Goal: Transaction & Acquisition: Purchase product/service

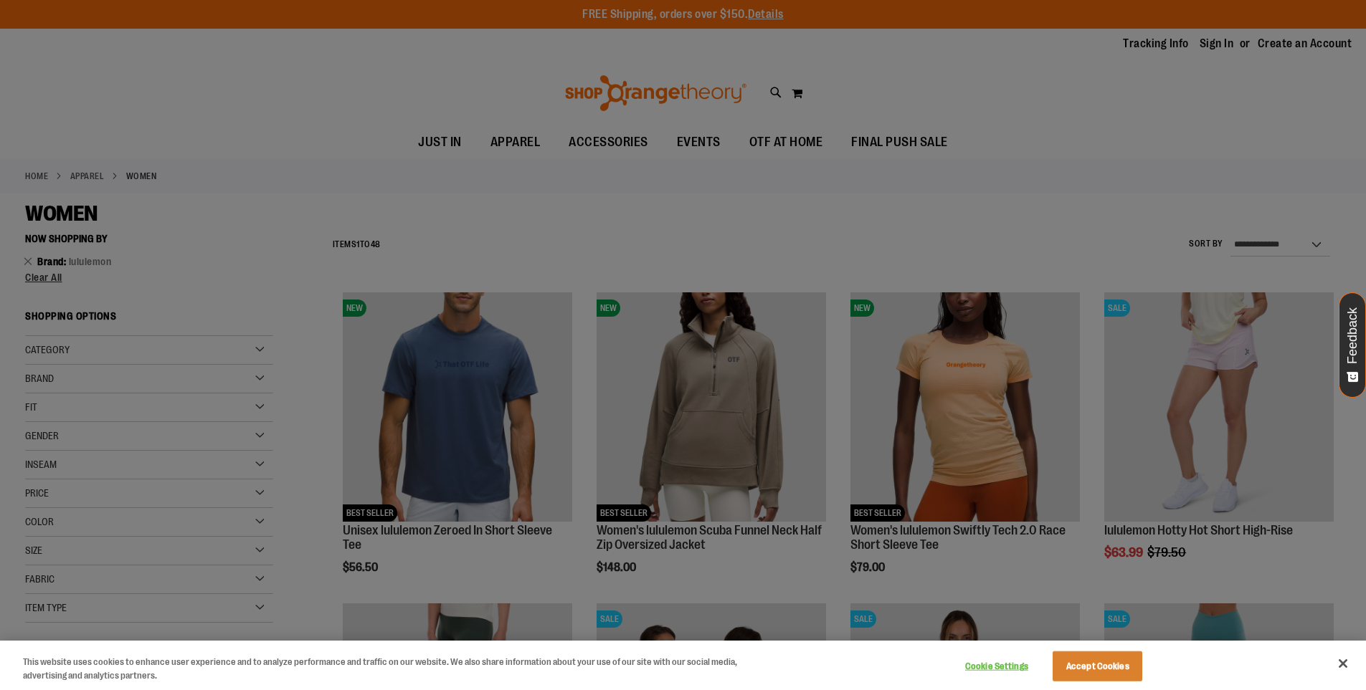
click at [944, 187] on div at bounding box center [683, 345] width 1366 height 690
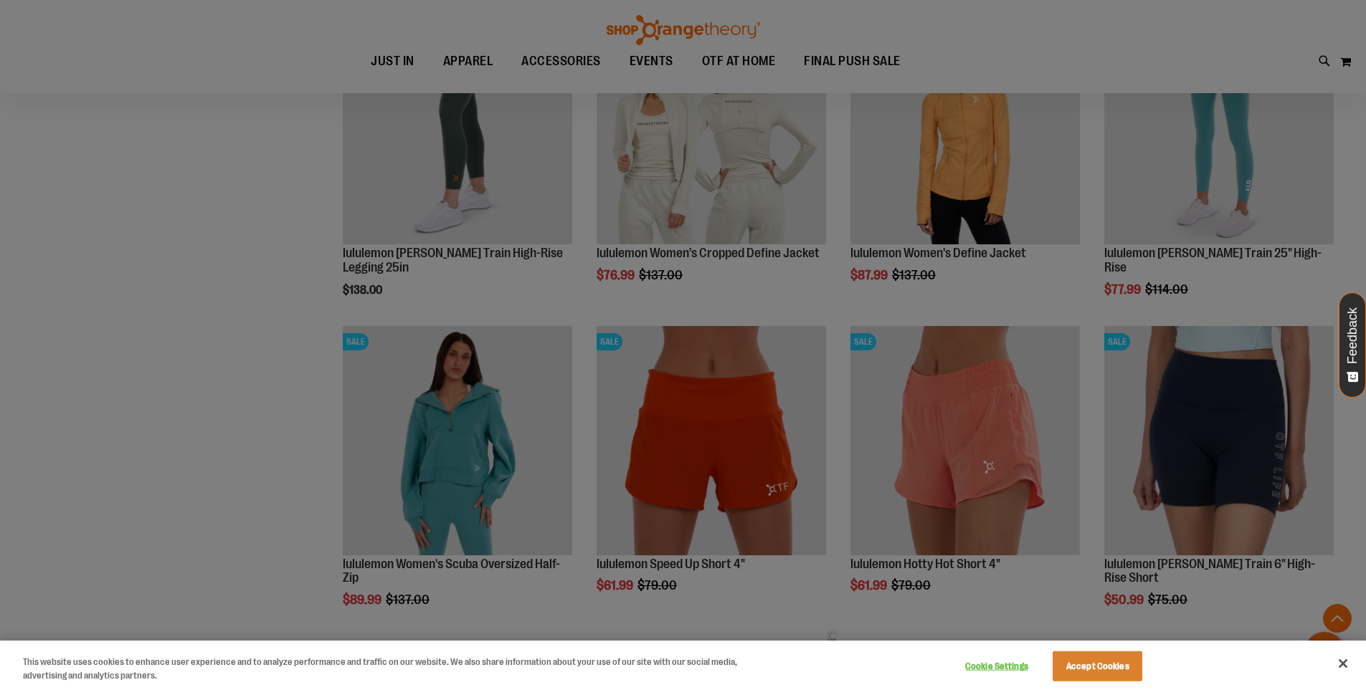
scroll to position [573, 0]
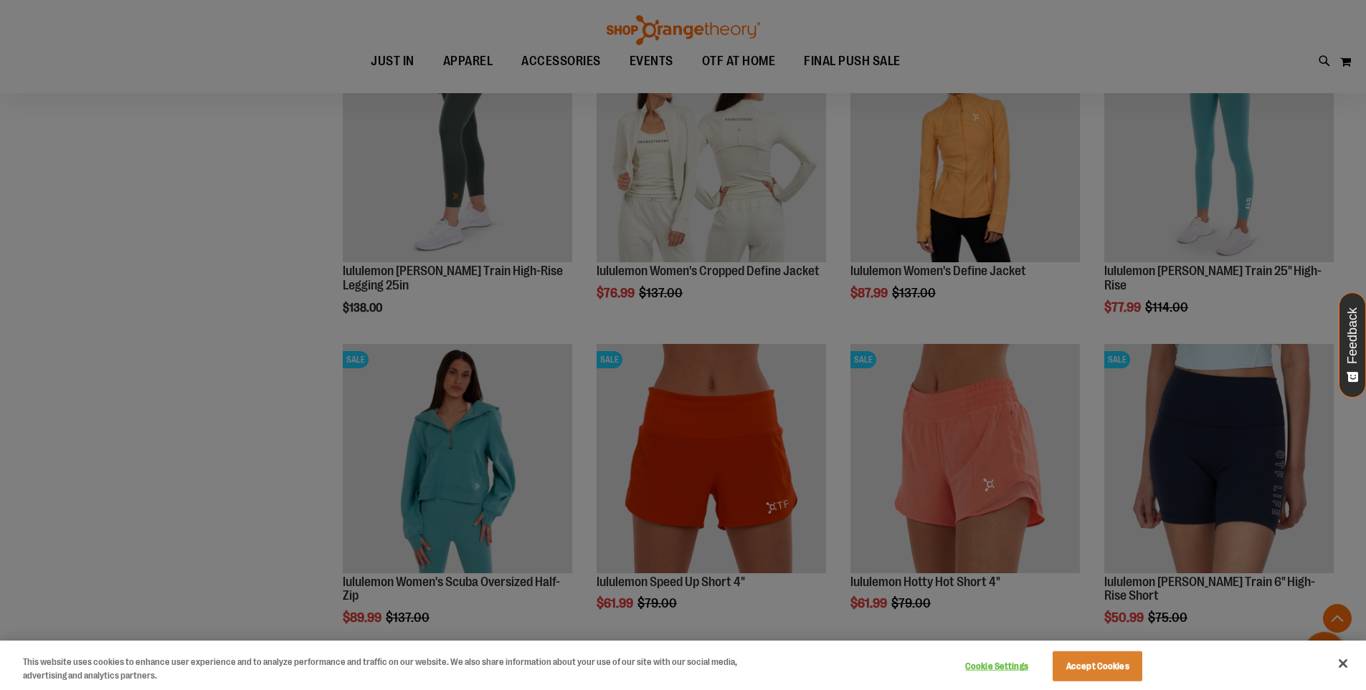
scroll to position [645, 0]
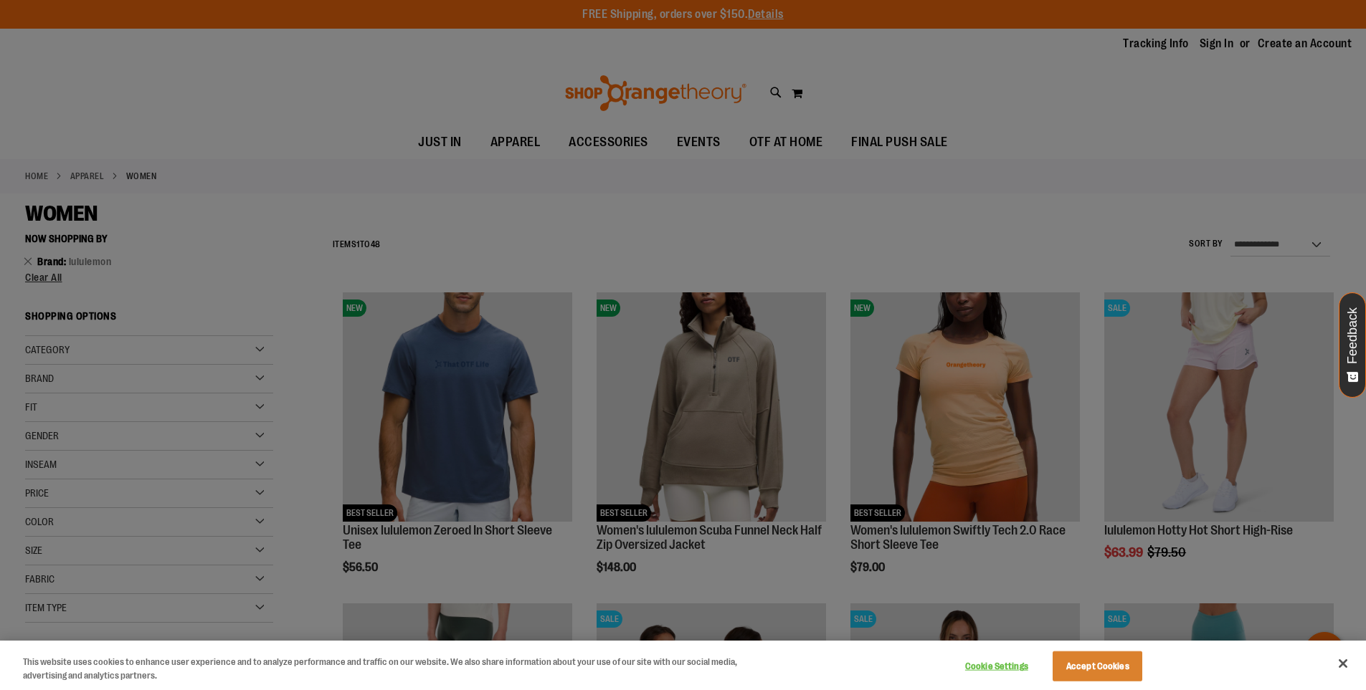
click at [439, 143] on div at bounding box center [683, 345] width 1366 height 690
click at [441, 143] on div at bounding box center [683, 345] width 1366 height 690
click at [442, 143] on div at bounding box center [683, 345] width 1366 height 690
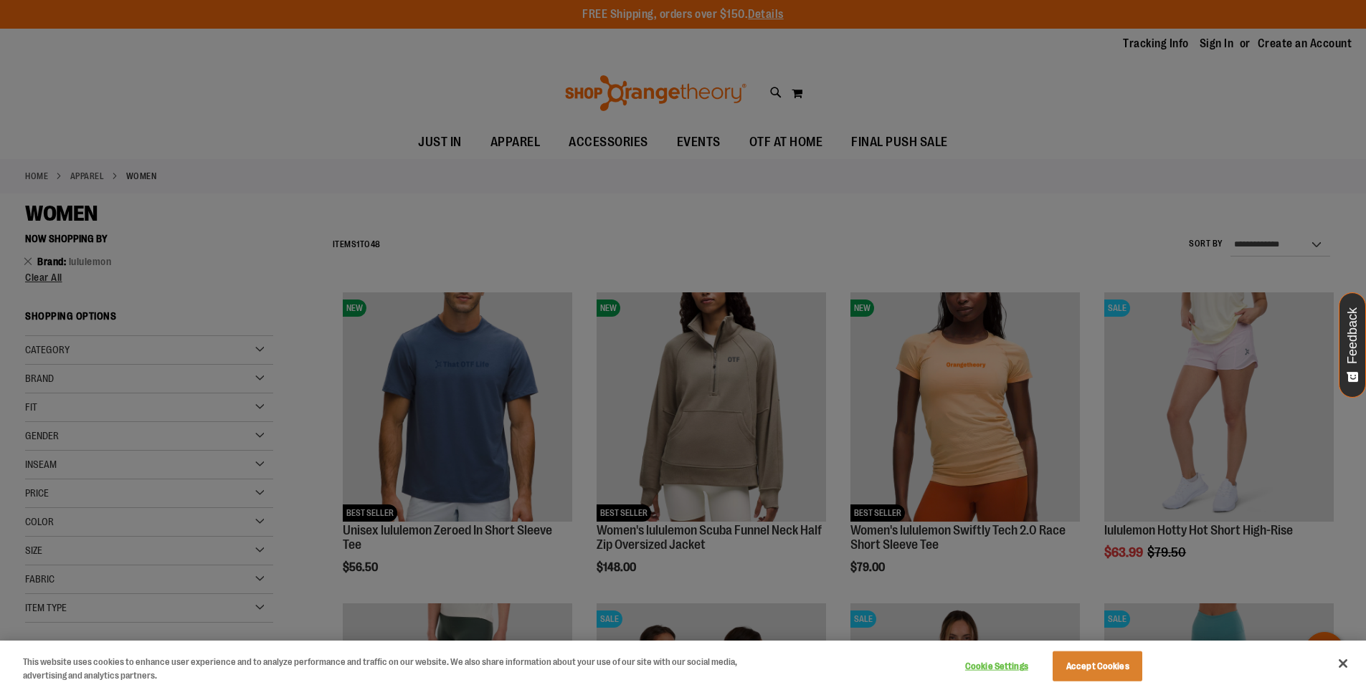
click at [450, 143] on div at bounding box center [683, 345] width 1366 height 690
click at [457, 143] on div at bounding box center [683, 345] width 1366 height 690
click at [456, 143] on div at bounding box center [683, 345] width 1366 height 690
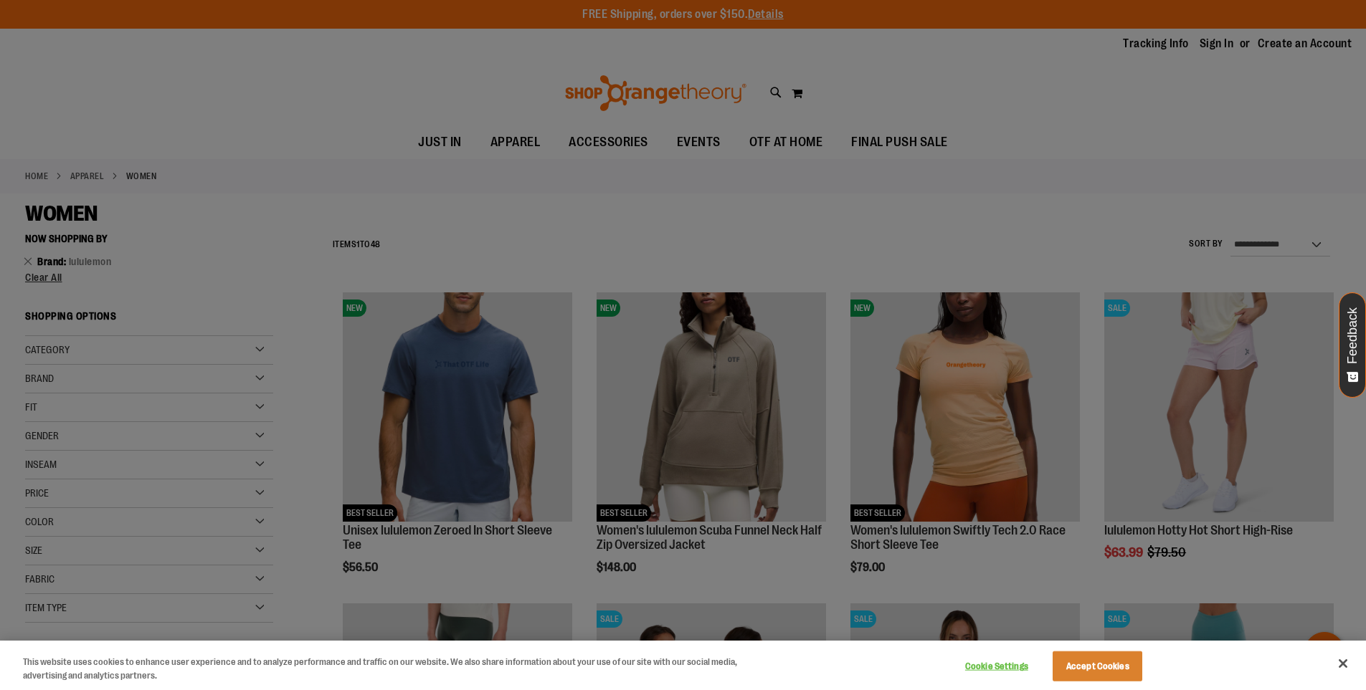
click at [468, 142] on div at bounding box center [683, 345] width 1366 height 690
click at [448, 142] on div at bounding box center [683, 345] width 1366 height 690
click at [452, 140] on div at bounding box center [683, 345] width 1366 height 690
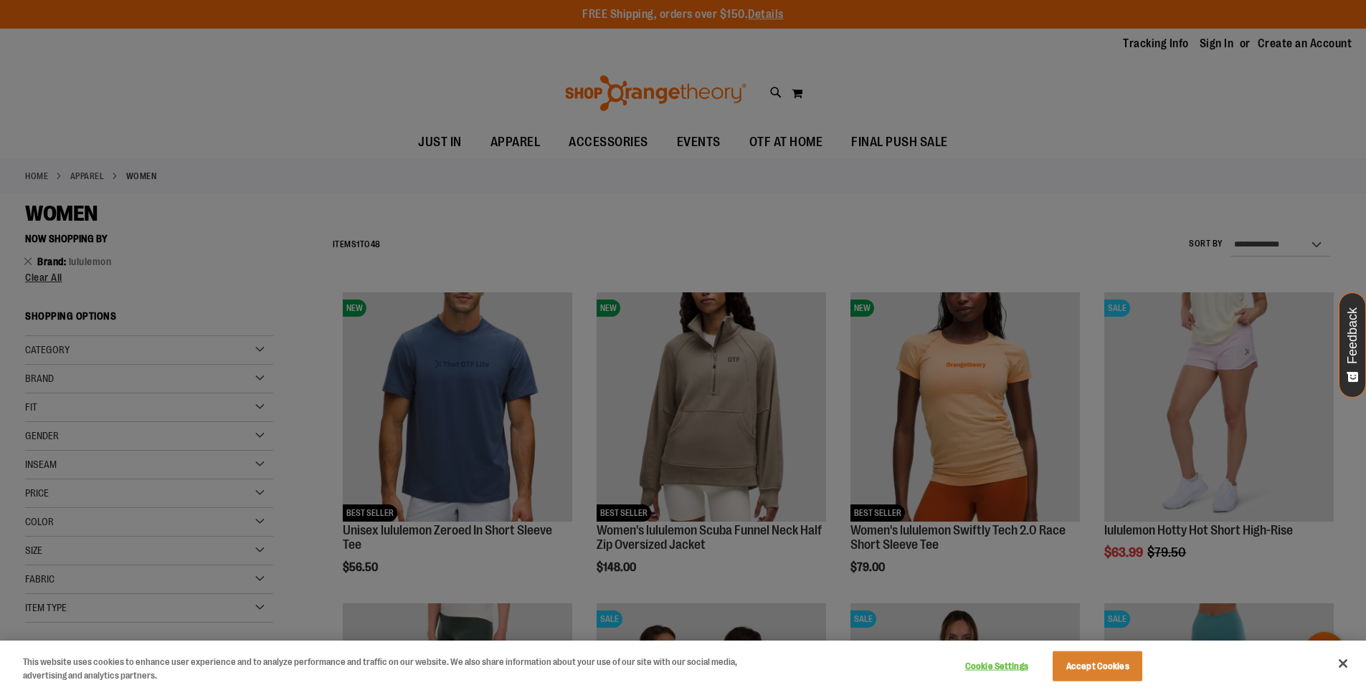
click at [452, 140] on div at bounding box center [683, 345] width 1366 height 690
click at [1098, 653] on button "Accept Cookies" at bounding box center [1097, 667] width 90 height 30
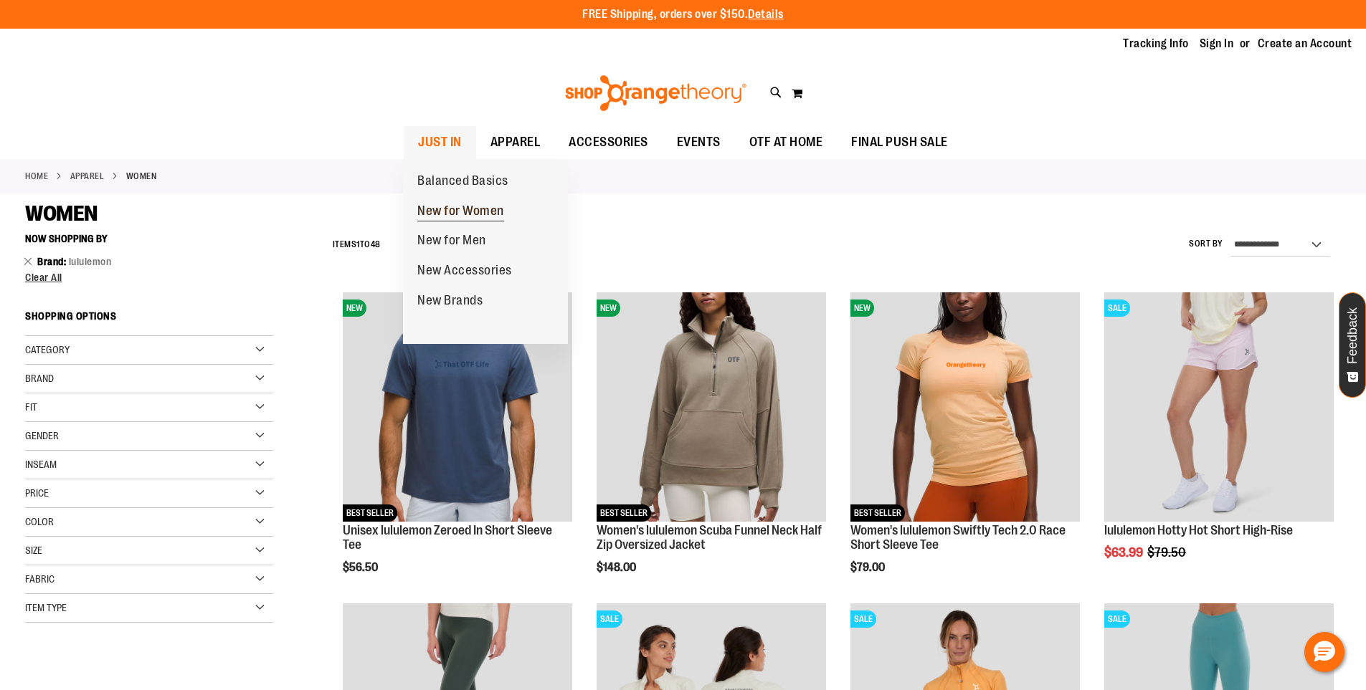
click at [463, 206] on span "New for Women" at bounding box center [460, 213] width 87 height 18
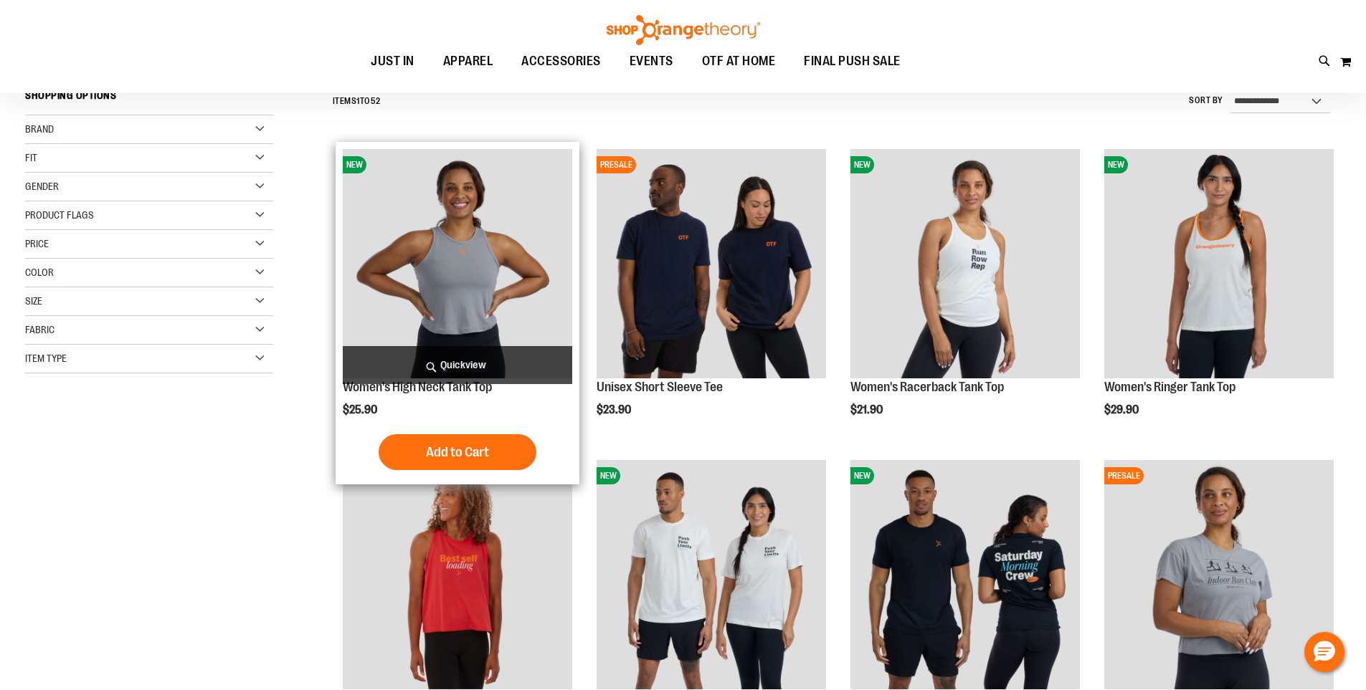
scroll to position [143, 0]
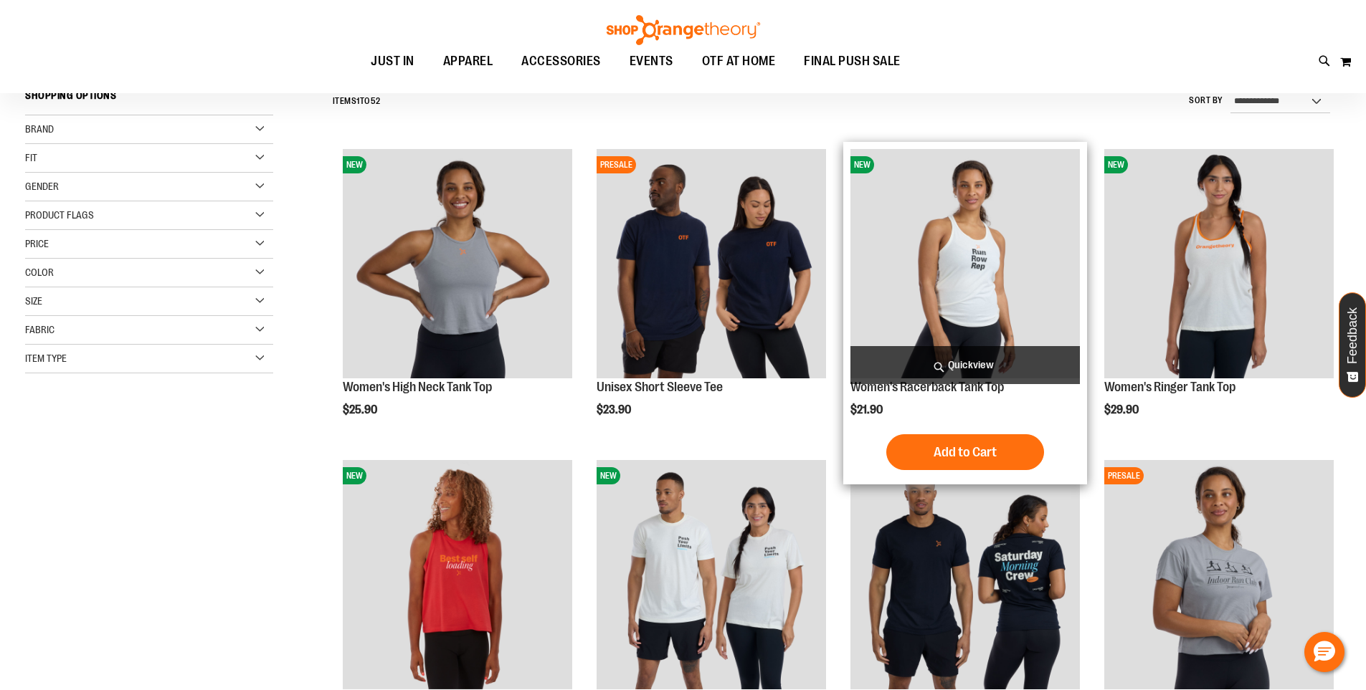
click at [997, 257] on img "product" at bounding box center [964, 263] width 229 height 229
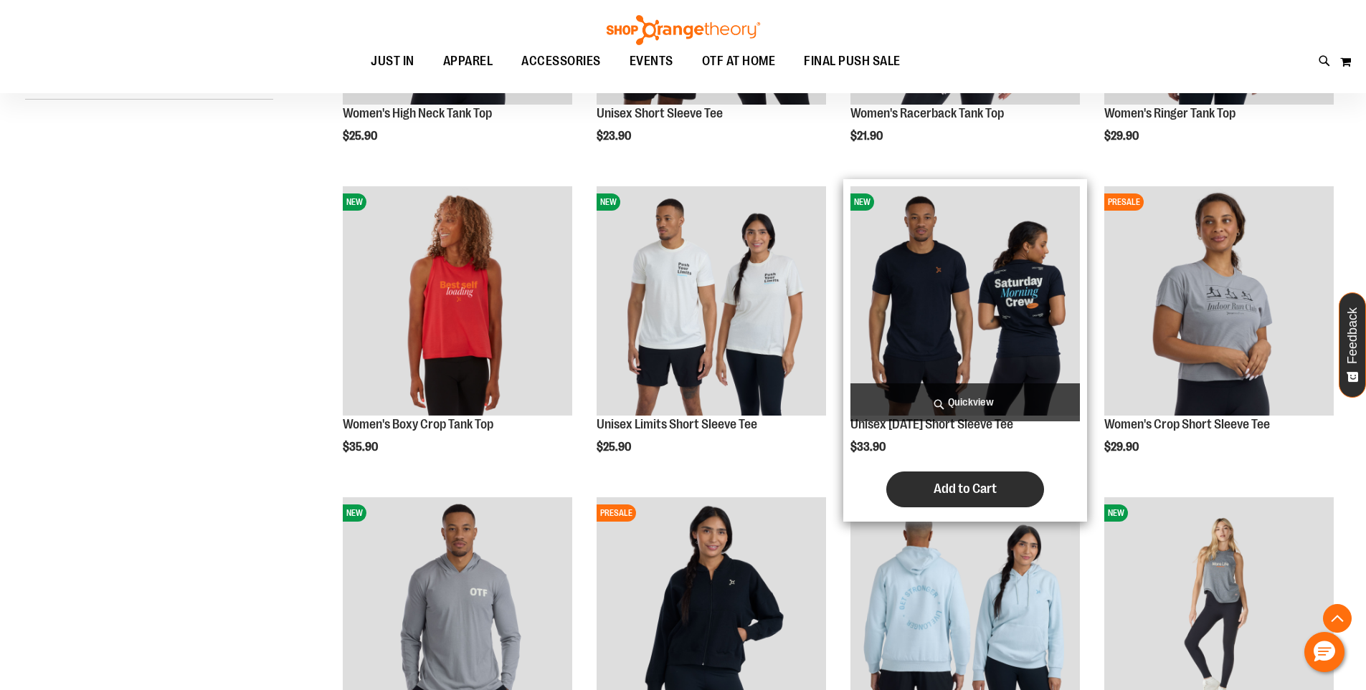
scroll to position [500, 0]
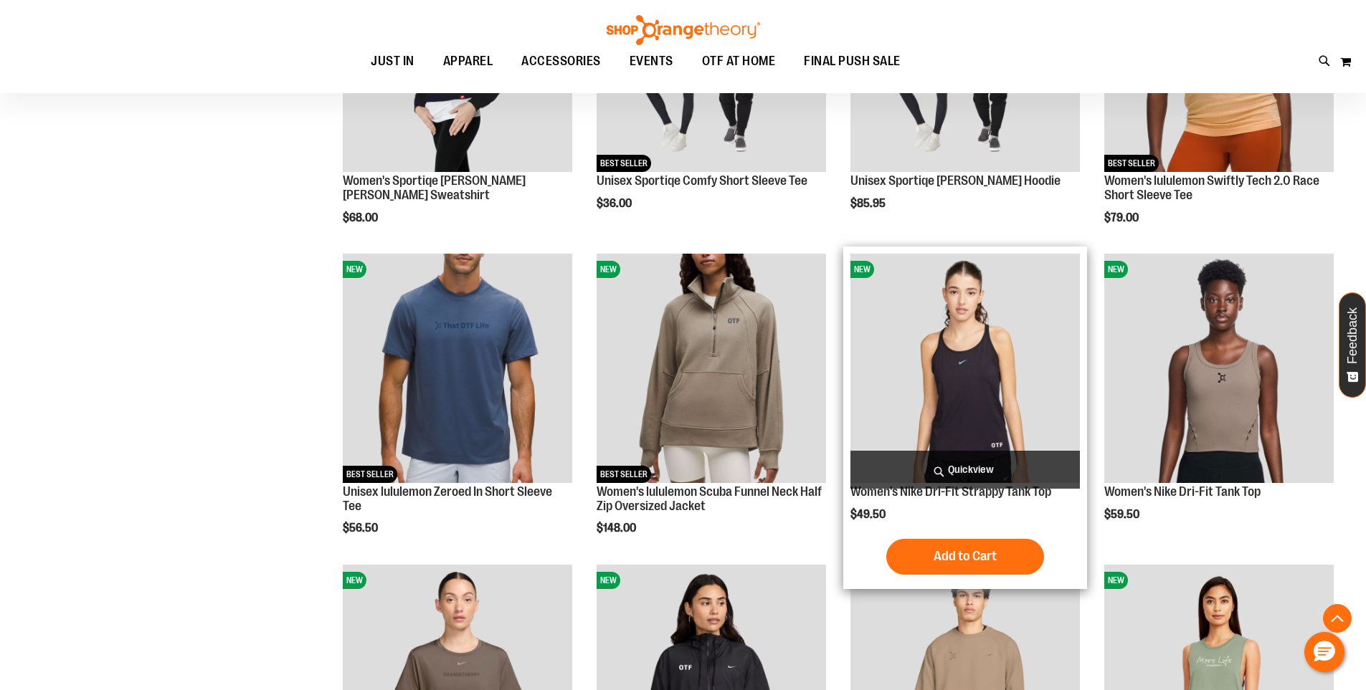
scroll to position [1361, 0]
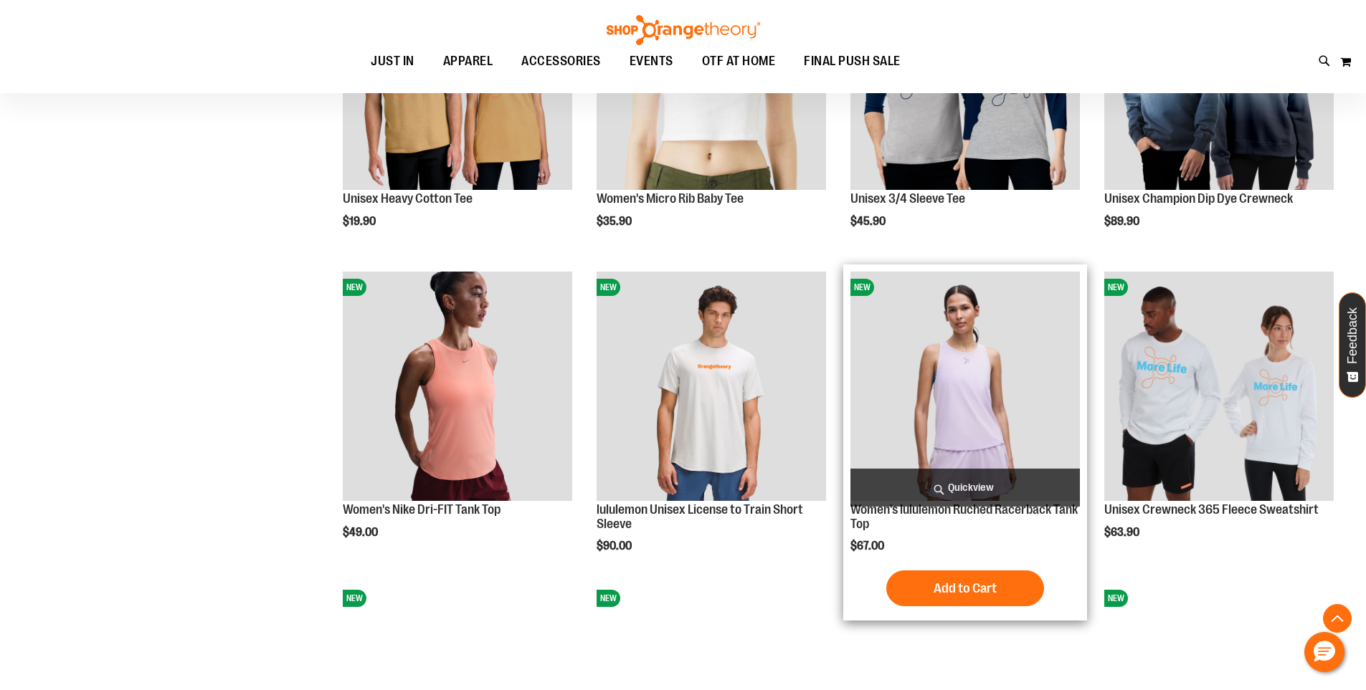
scroll to position [2364, 0]
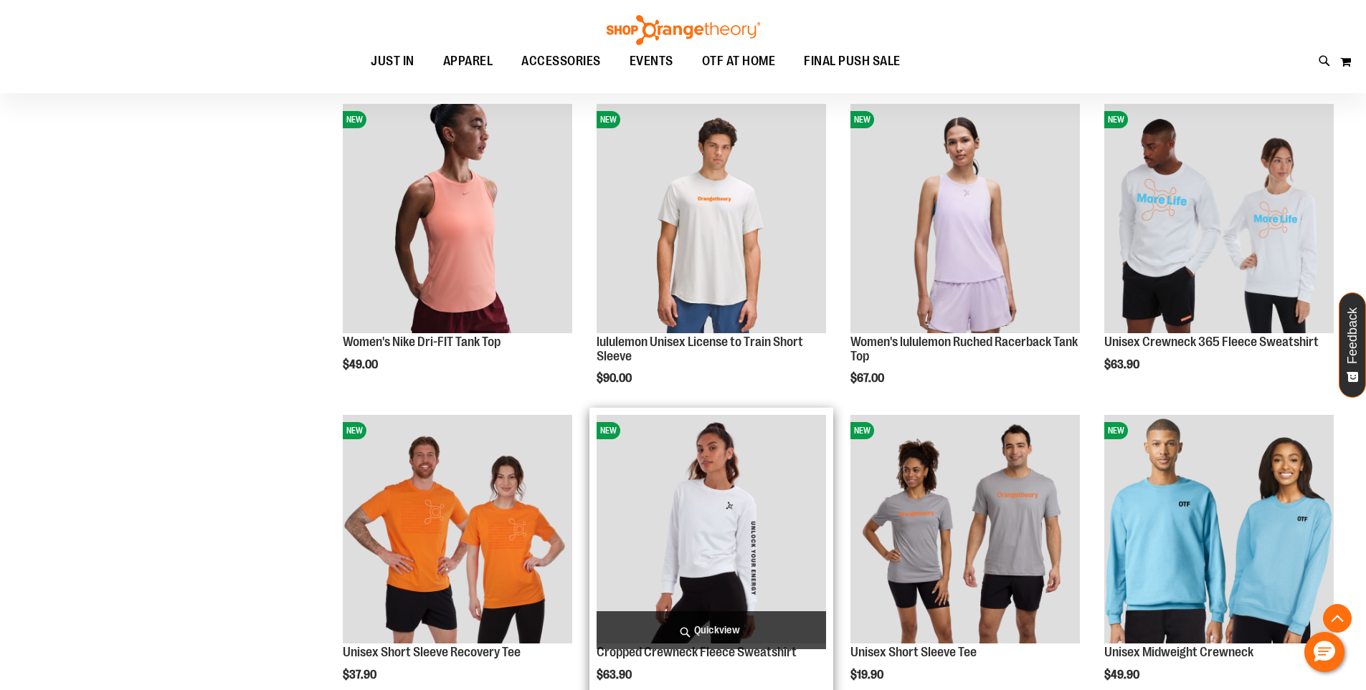
click at [688, 549] on img "product" at bounding box center [710, 529] width 229 height 229
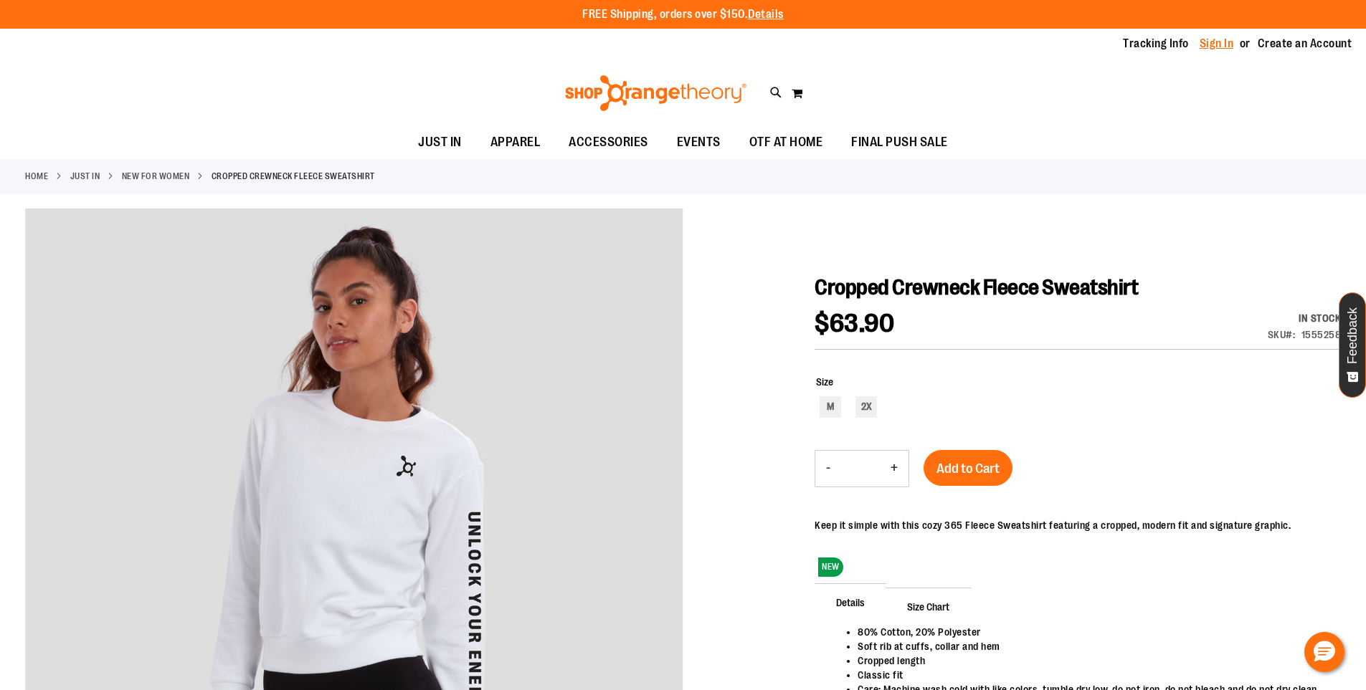
click at [1214, 43] on link "Sign In" at bounding box center [1216, 44] width 34 height 16
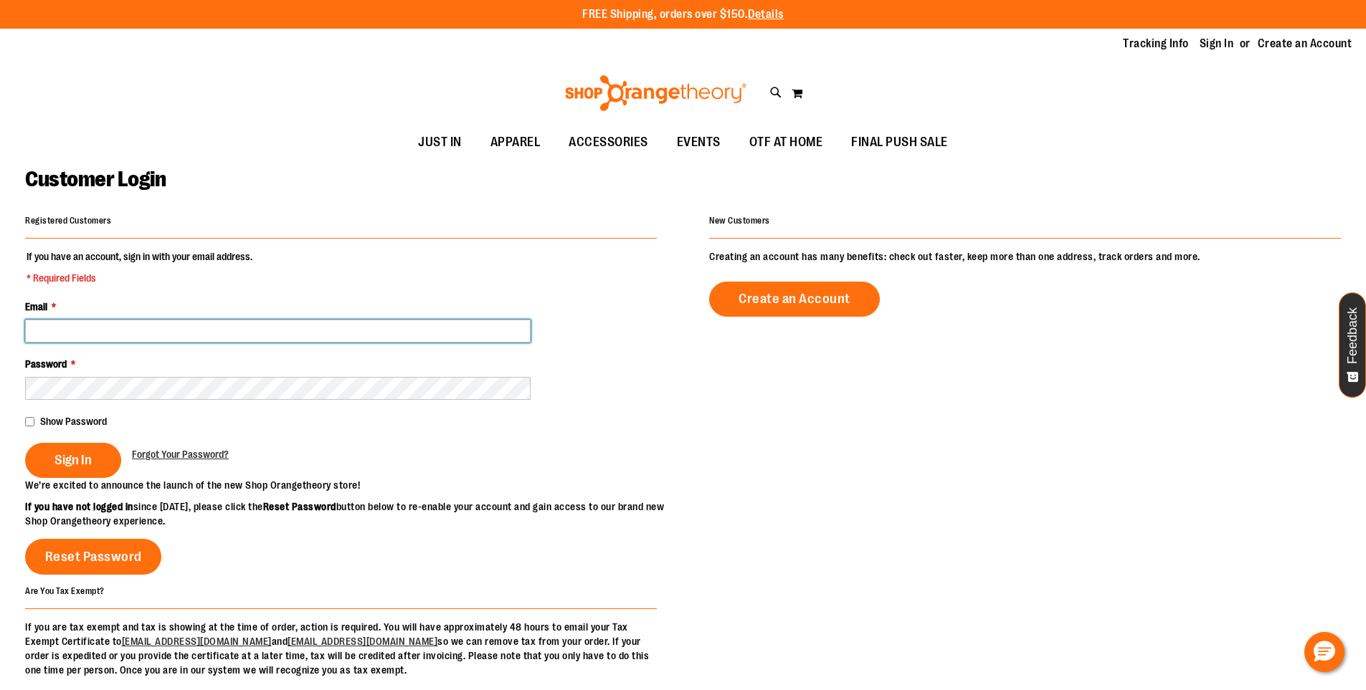
click at [207, 340] on input "Email *" at bounding box center [277, 331] width 505 height 23
type input "*"
click at [692, 145] on span "EVENTS" at bounding box center [699, 142] width 44 height 32
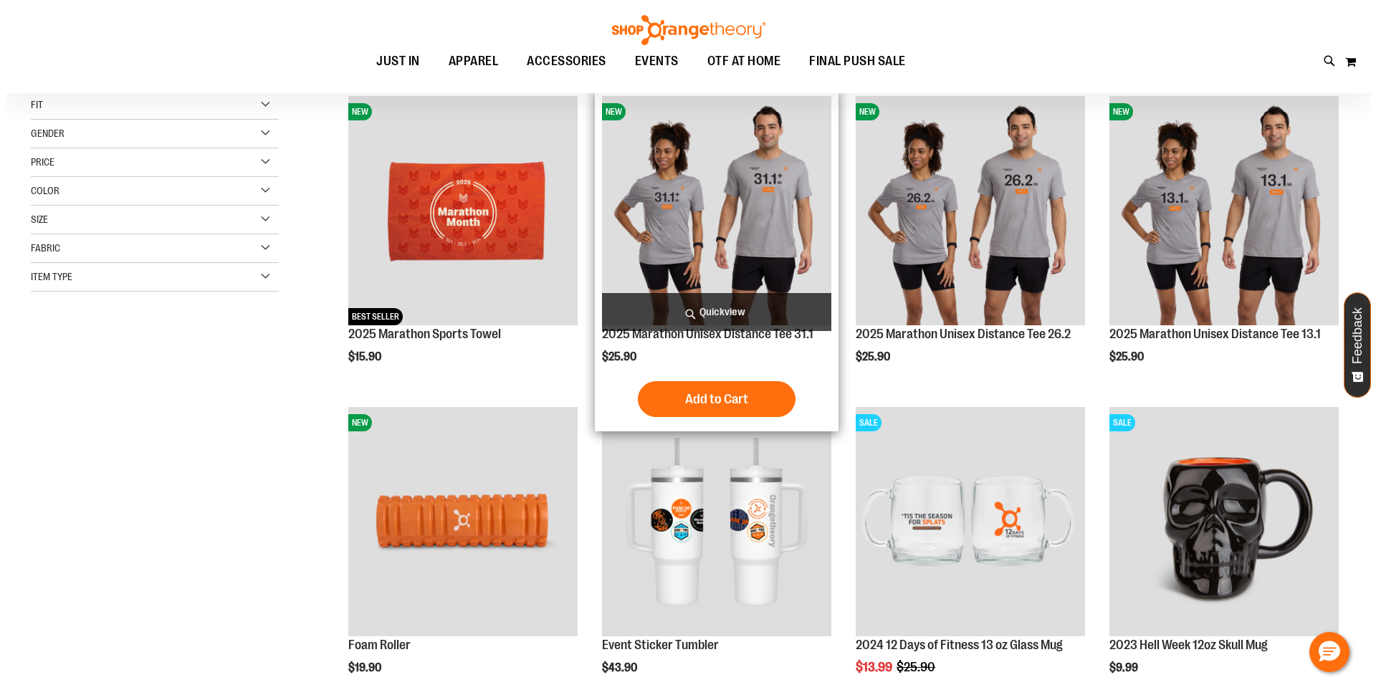
scroll to position [143, 0]
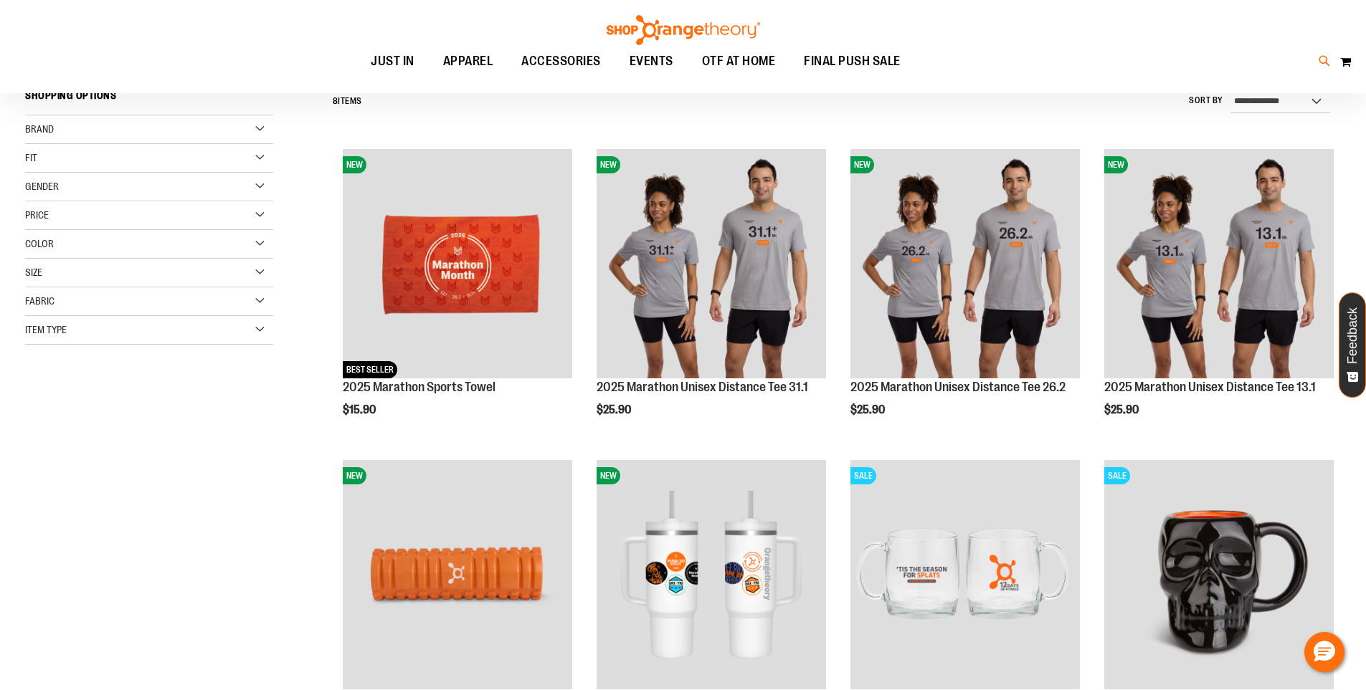
click at [1323, 62] on icon at bounding box center [1324, 61] width 12 height 16
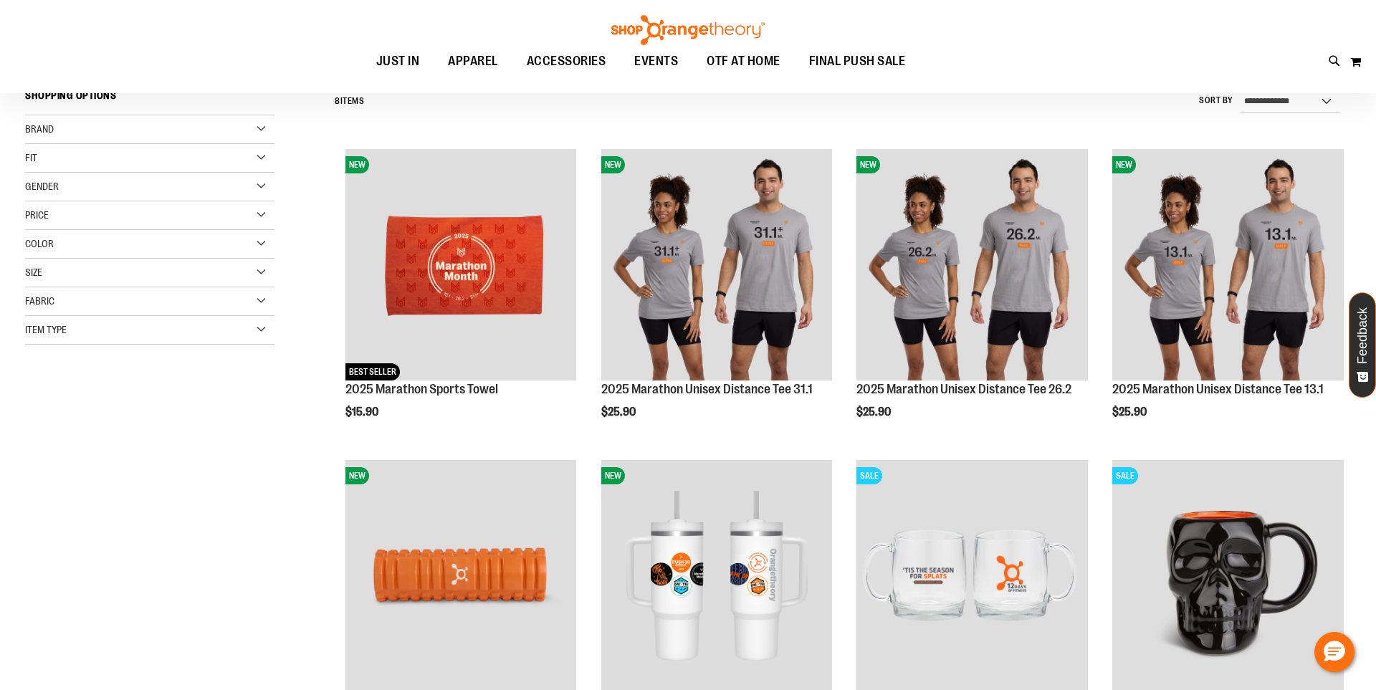
type input "*********"
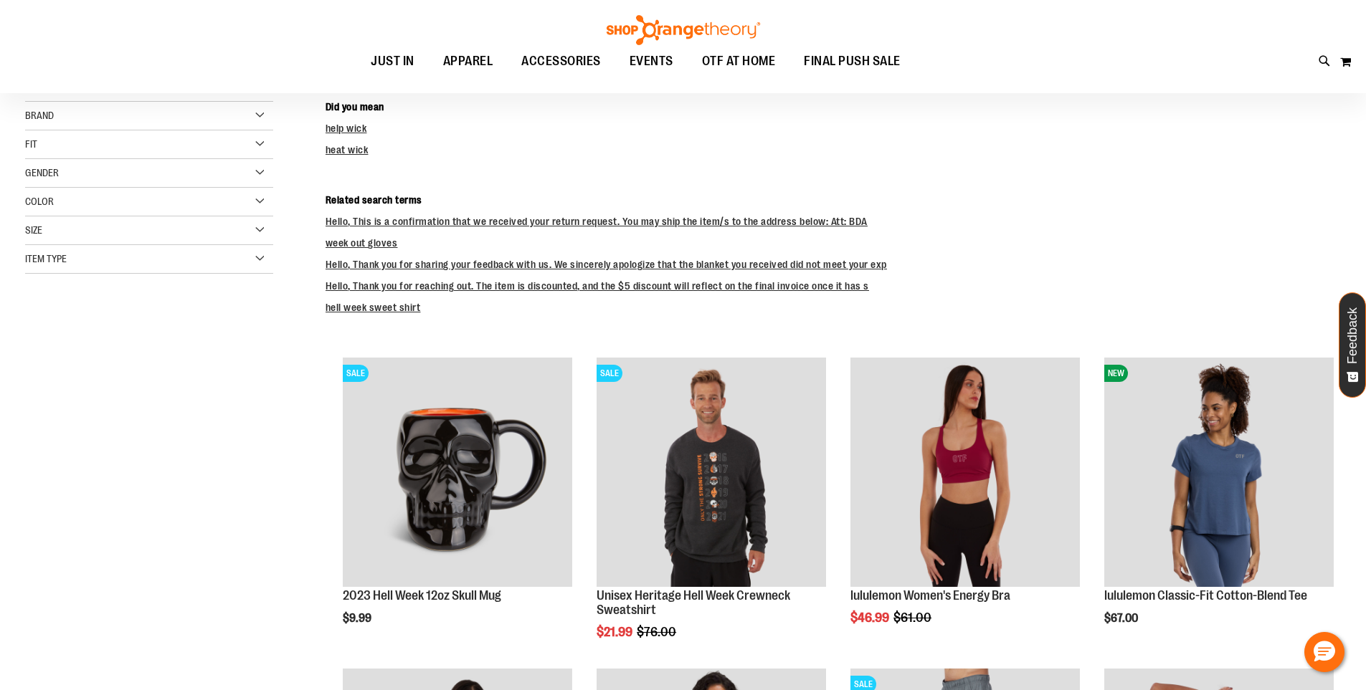
scroll to position [214, 0]
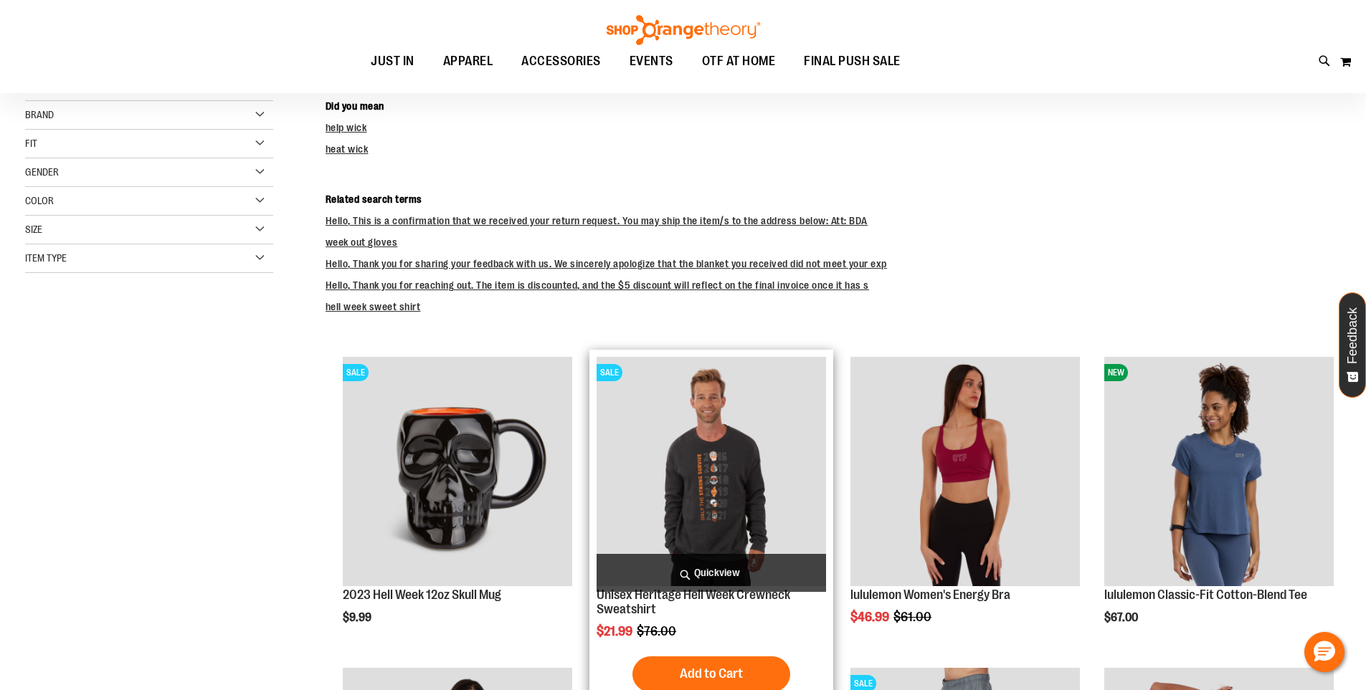
click at [728, 484] on img "product" at bounding box center [710, 471] width 229 height 229
